Goal: Find specific page/section: Find specific page/section

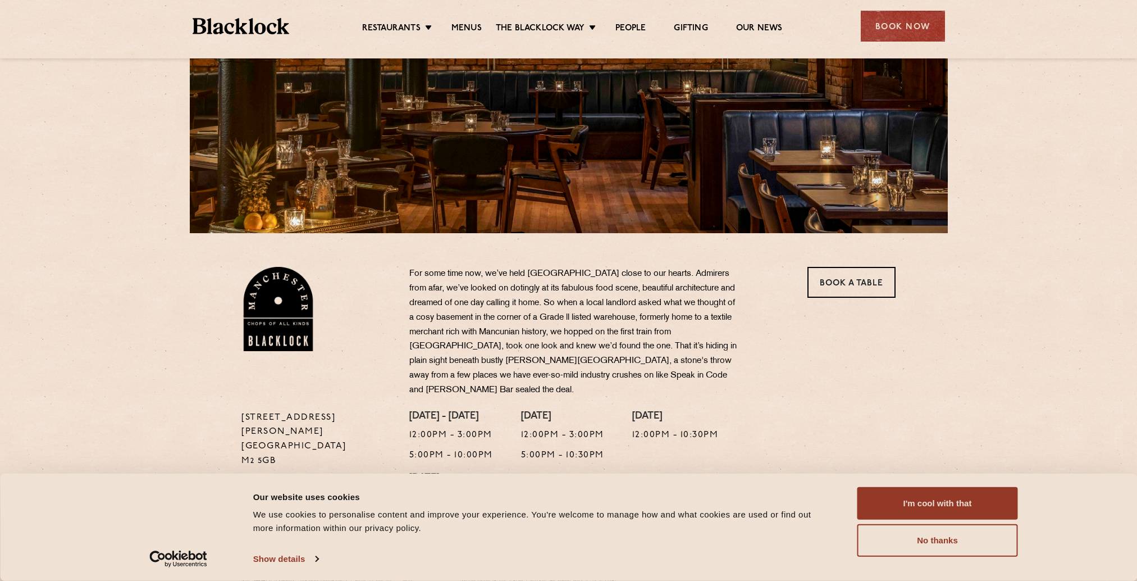
scroll to position [5, 0]
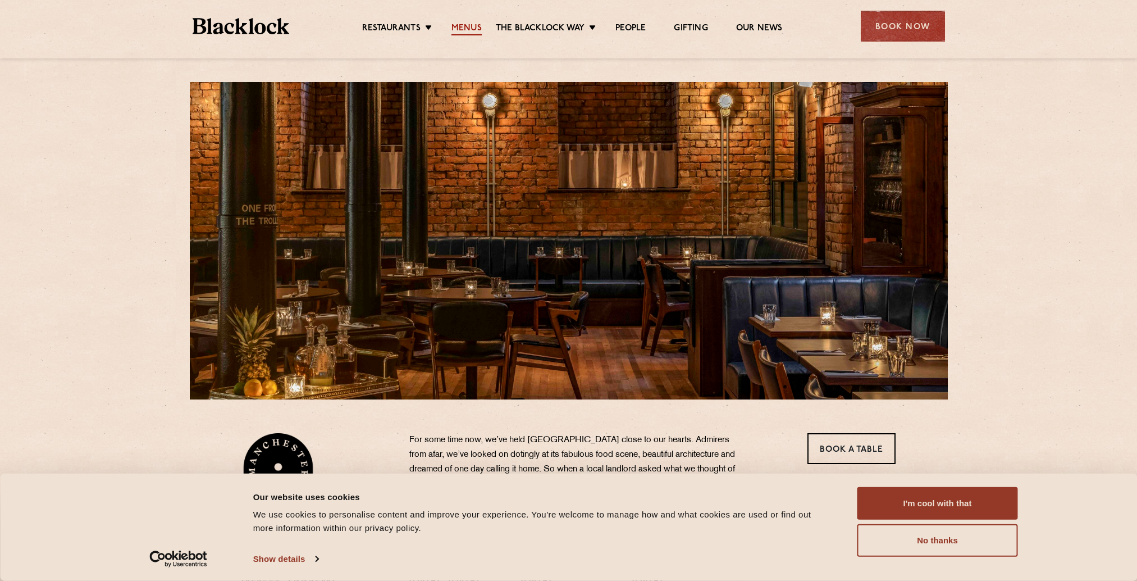
click at [465, 26] on link "Menus" at bounding box center [466, 29] width 30 height 12
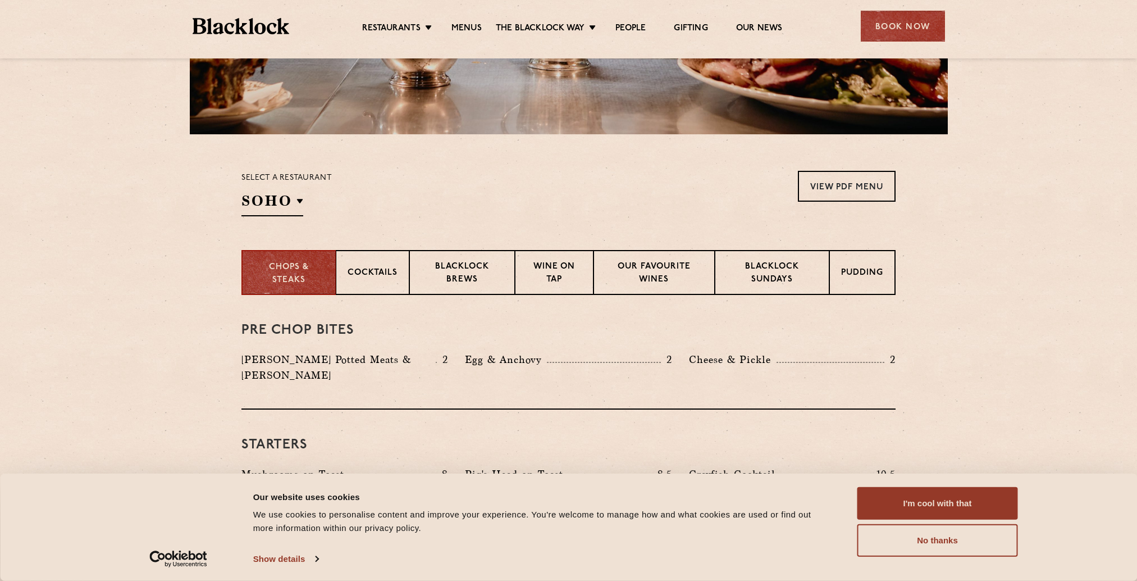
scroll to position [281, 0]
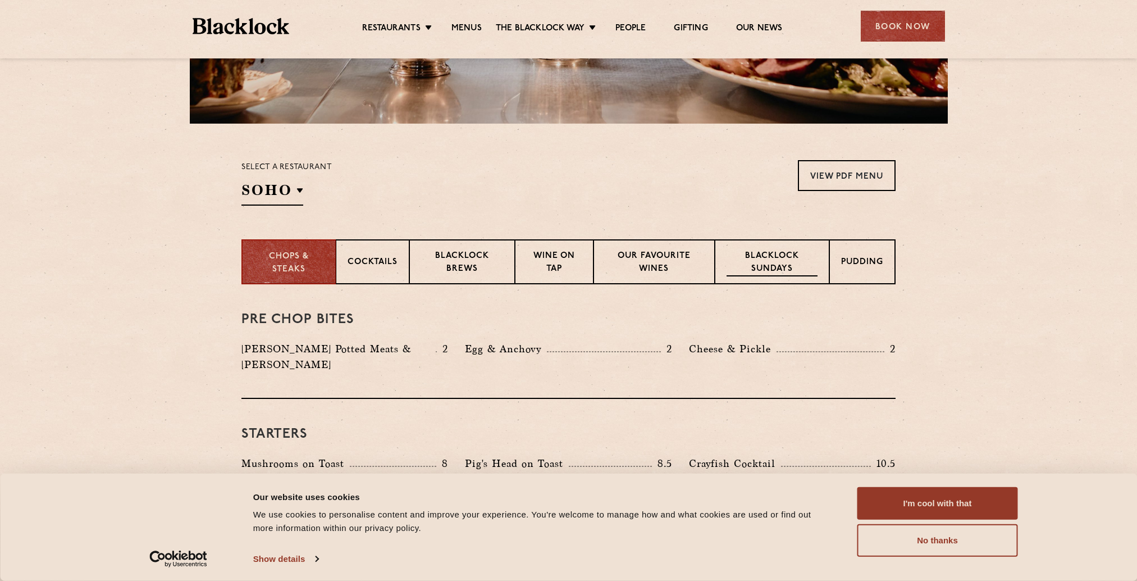
click at [775, 263] on p "Blacklock Sundays" at bounding box center [771, 263] width 91 height 26
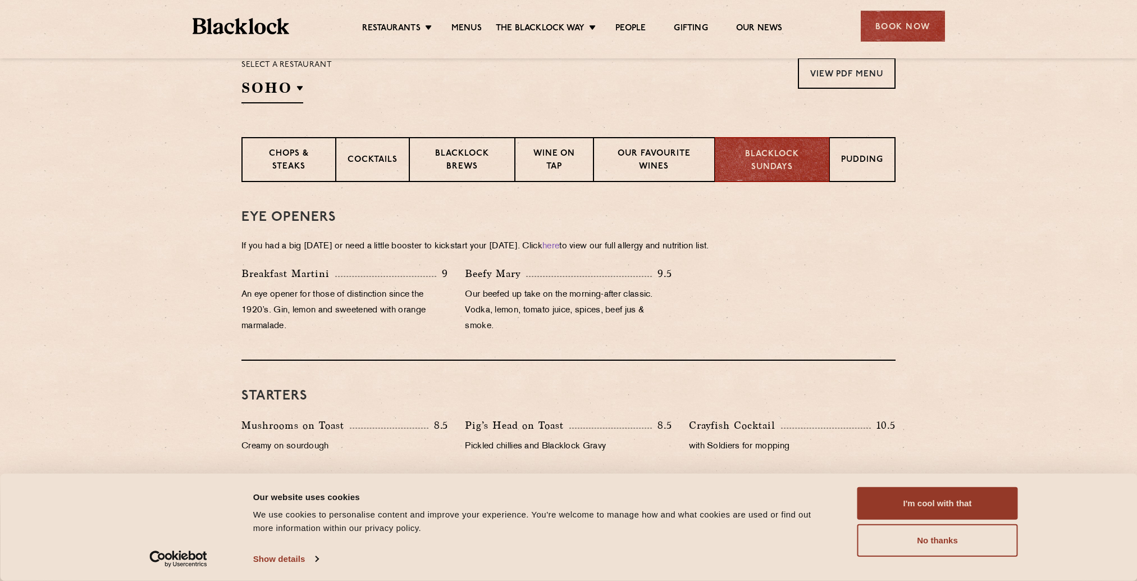
scroll to position [327, 0]
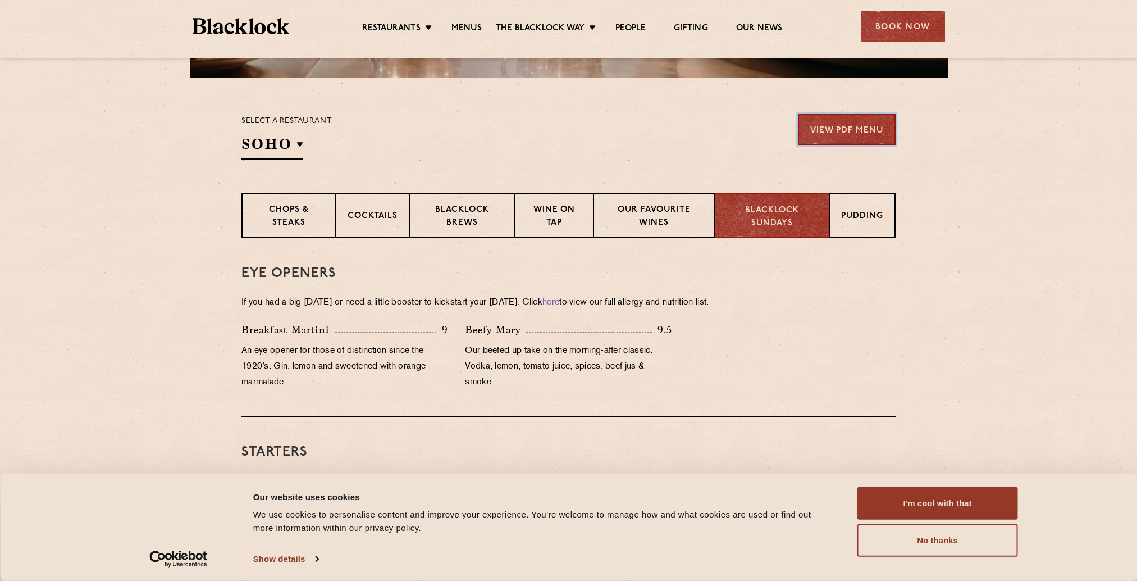
drag, startPoint x: 841, startPoint y: 123, endPoint x: 835, endPoint y: 128, distance: 8.0
click at [841, 123] on link "View PDF Menu" at bounding box center [847, 129] width 98 height 31
